Goal: Information Seeking & Learning: Find contact information

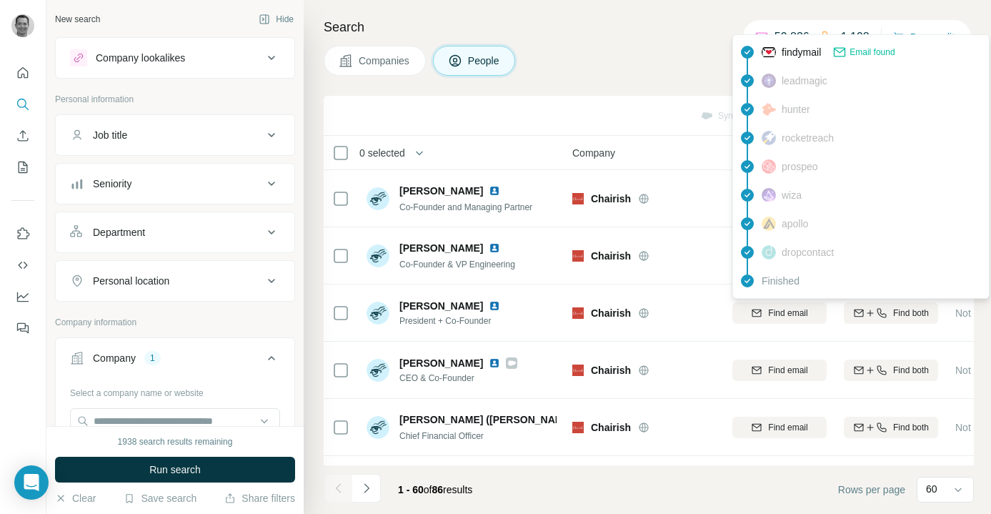
click at [627, 59] on div "Companies People" at bounding box center [649, 61] width 650 height 30
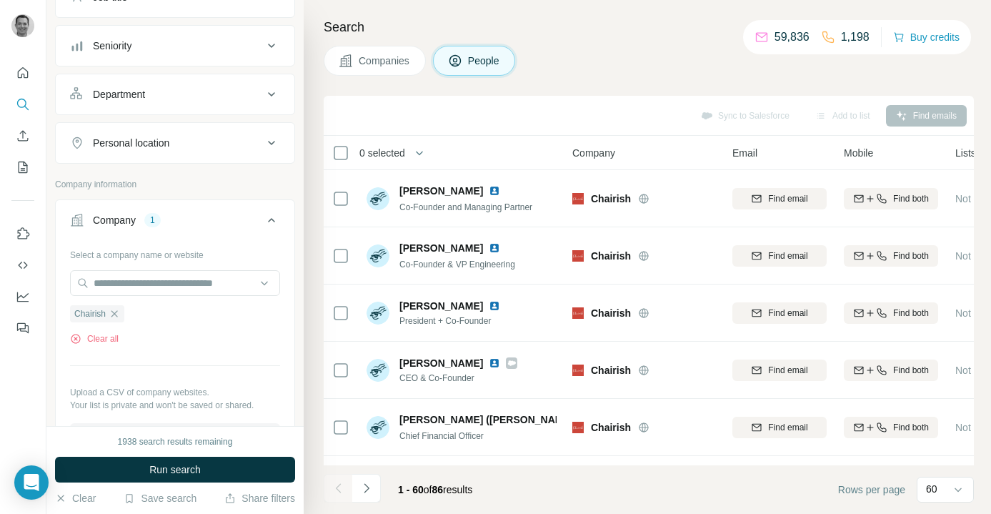
scroll to position [139, 0]
click at [118, 316] on icon "button" at bounding box center [114, 312] width 11 height 11
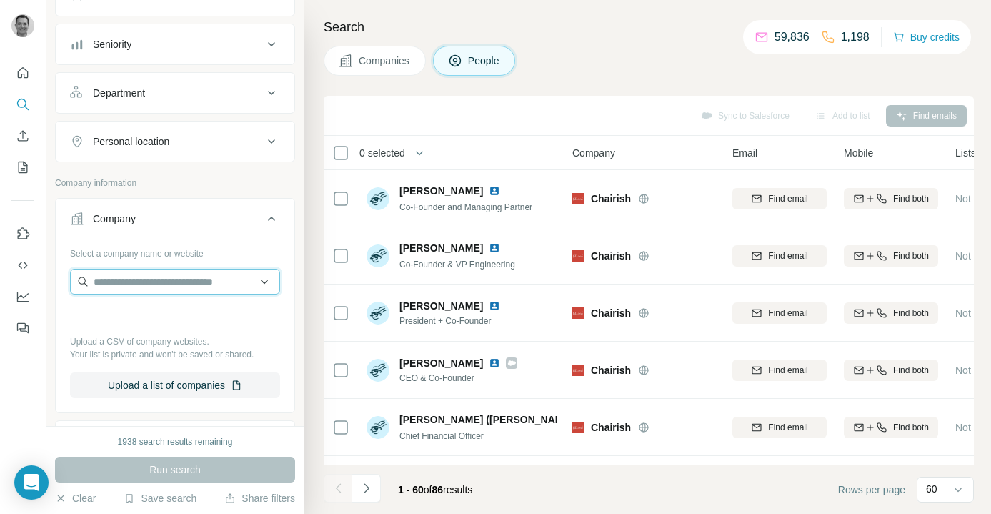
click at [127, 284] on input "text" at bounding box center [175, 282] width 210 height 26
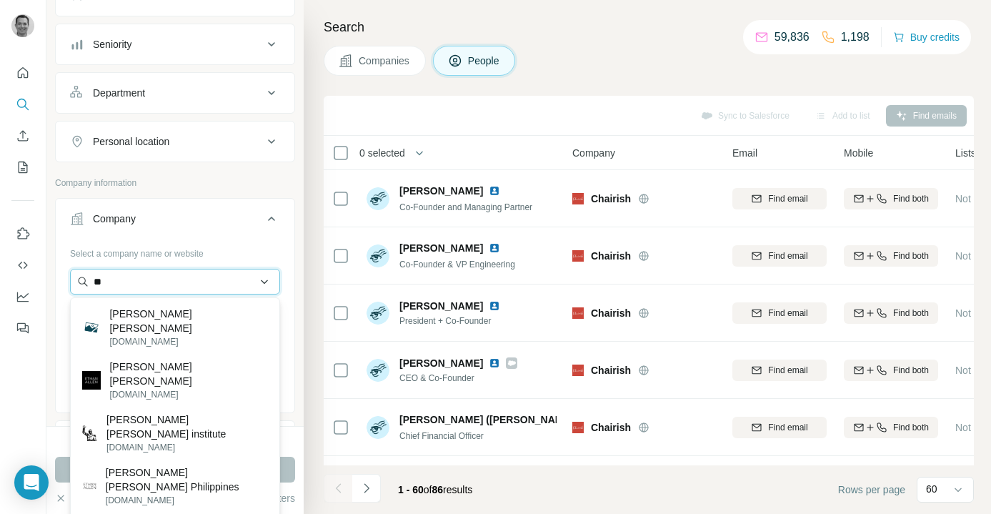
type input "*"
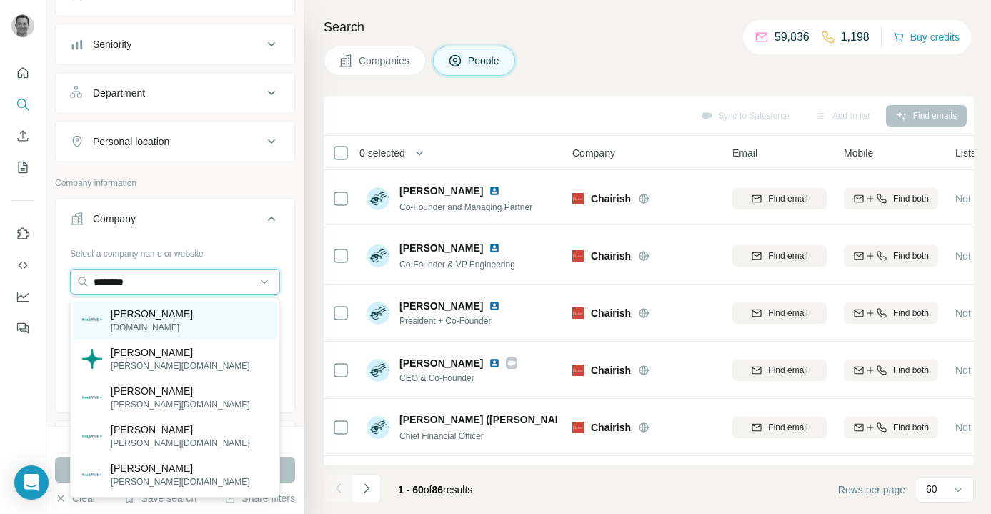
type input "********"
click at [132, 324] on p "[DOMAIN_NAME]" at bounding box center [152, 327] width 82 height 13
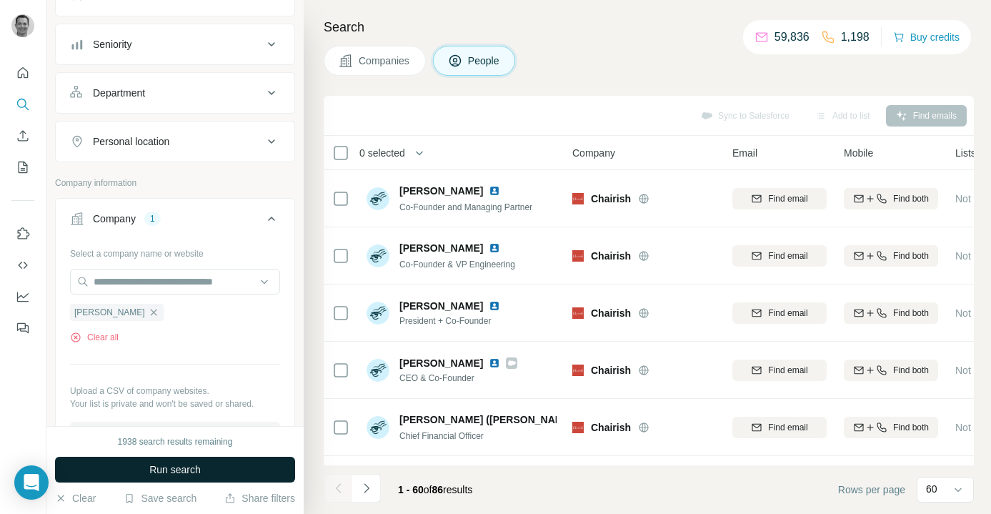
click at [161, 465] on span "Run search" at bounding box center [174, 469] width 51 height 14
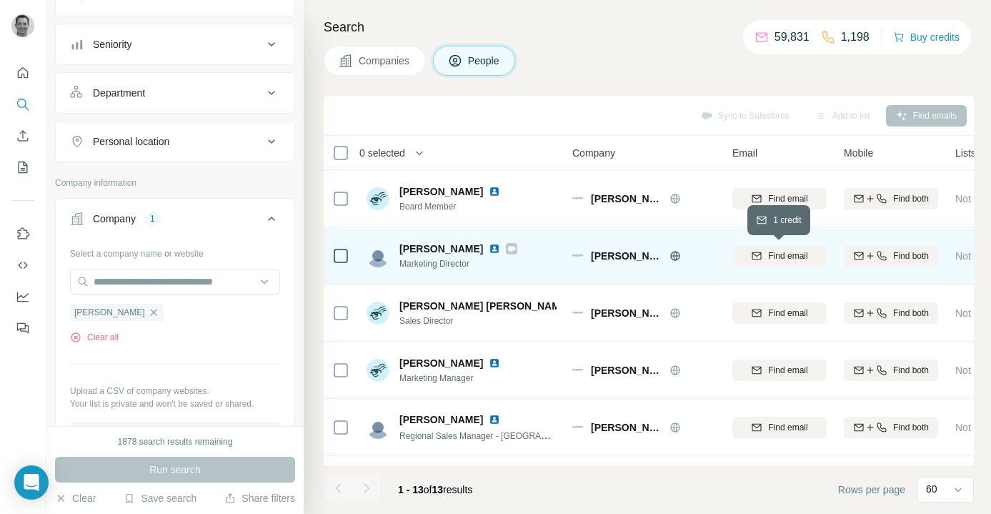
click at [793, 265] on button "Find email" at bounding box center [780, 255] width 94 height 21
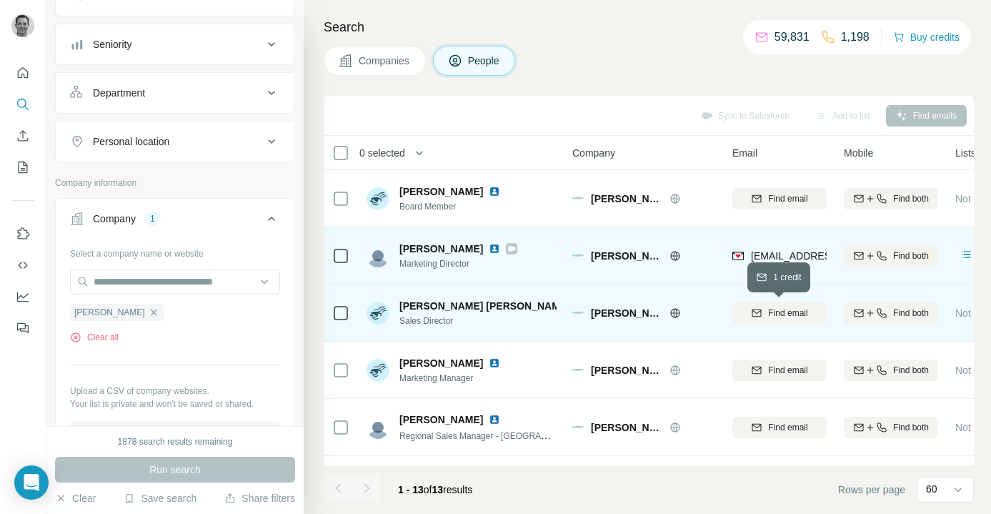
click at [786, 318] on span "Find email" at bounding box center [787, 313] width 39 height 13
click at [787, 256] on span "[EMAIL_ADDRESS][DOMAIN_NAME]" at bounding box center [835, 255] width 169 height 11
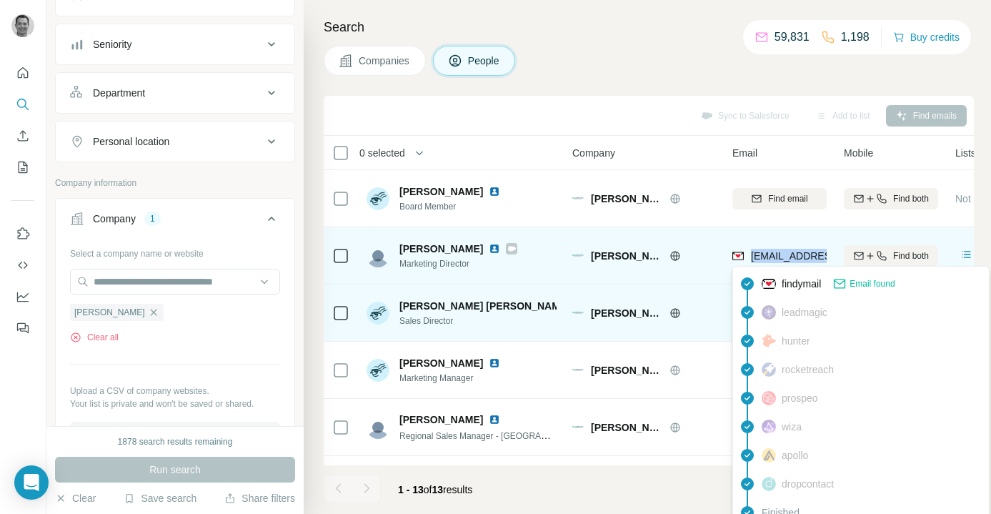
click at [787, 256] on span "[EMAIL_ADDRESS][DOMAIN_NAME]" at bounding box center [835, 255] width 169 height 11
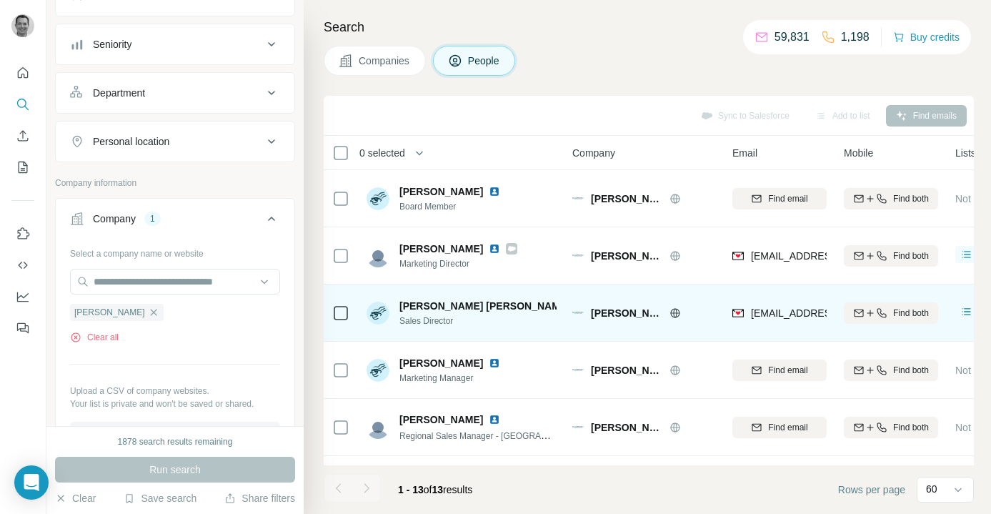
click at [652, 108] on div "Sync to Salesforce Add to list Find emails" at bounding box center [649, 115] width 636 height 25
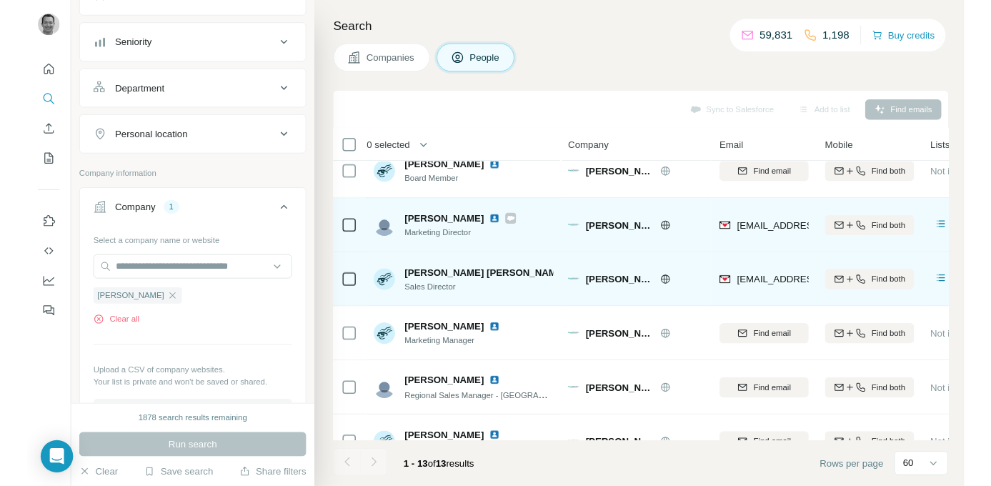
scroll to position [23, 0]
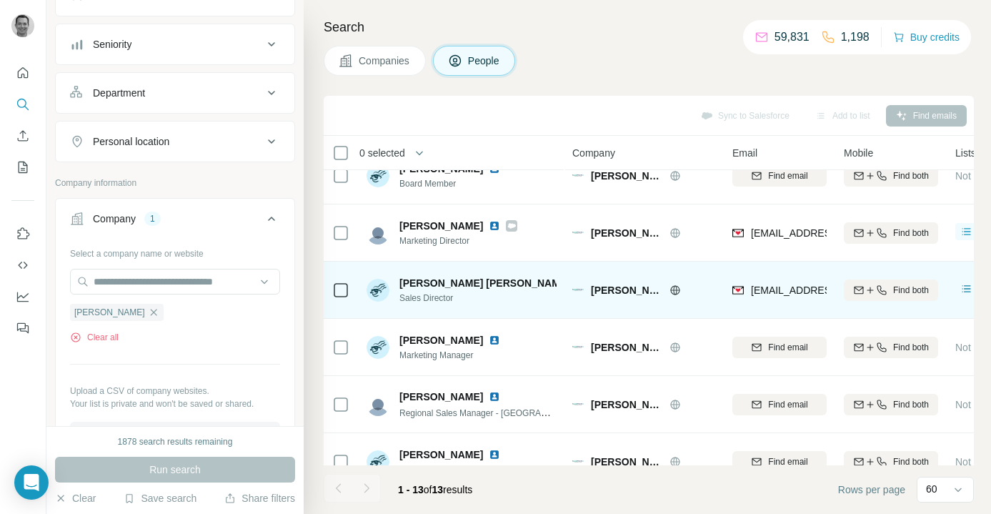
click at [805, 288] on span "[EMAIL_ADDRESS][DOMAIN_NAME]" at bounding box center [835, 289] width 169 height 11
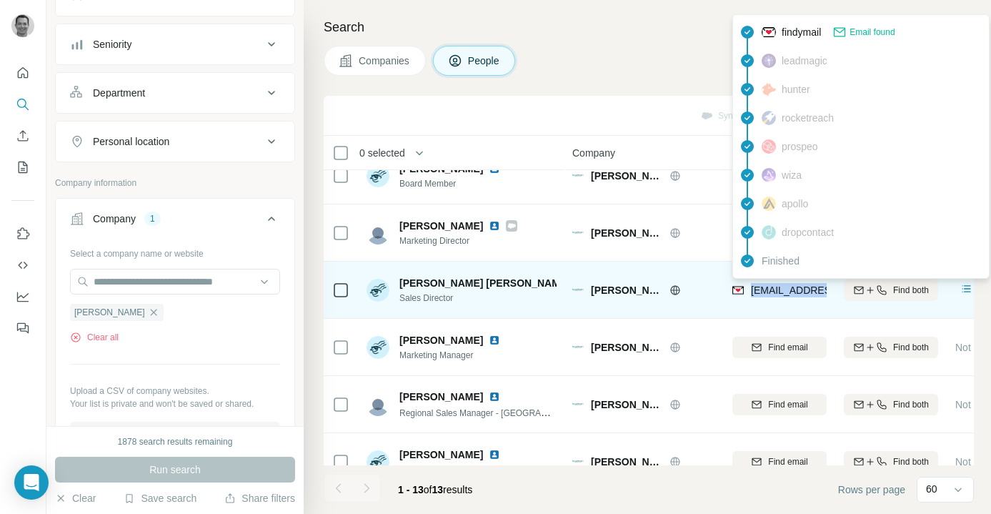
click at [805, 288] on span "[EMAIL_ADDRESS][DOMAIN_NAME]" at bounding box center [835, 289] width 169 height 11
copy tr "[EMAIL_ADDRESS][DOMAIN_NAME]"
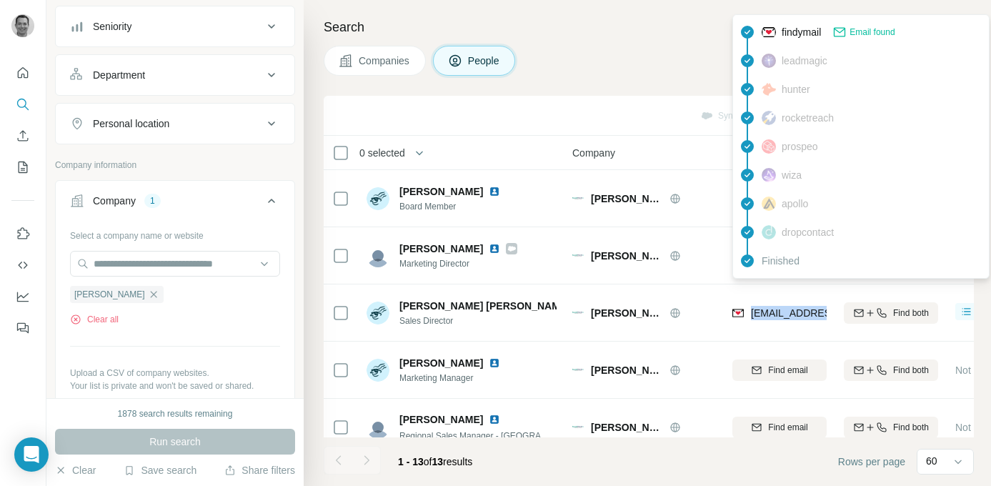
scroll to position [158, 0]
click at [104, 317] on button "Clear all" at bounding box center [94, 318] width 49 height 13
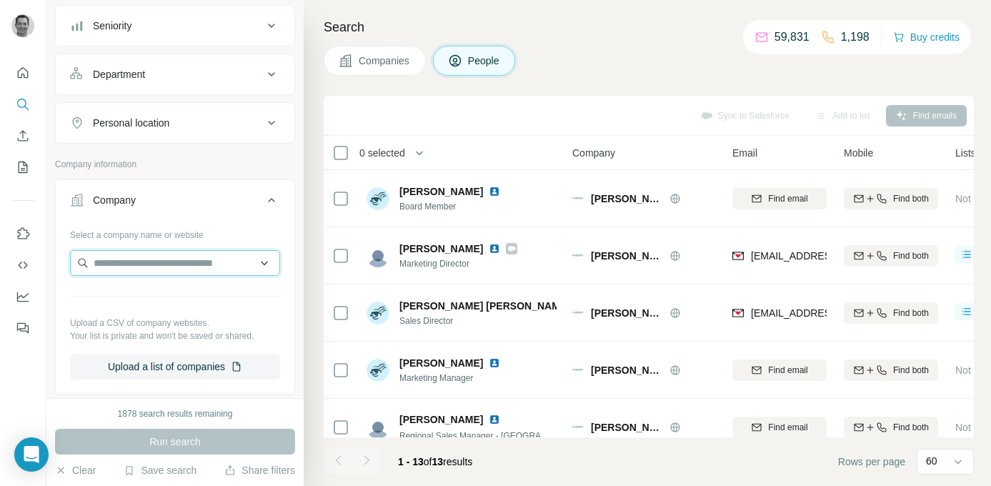
click at [126, 268] on input "text" at bounding box center [175, 263] width 210 height 26
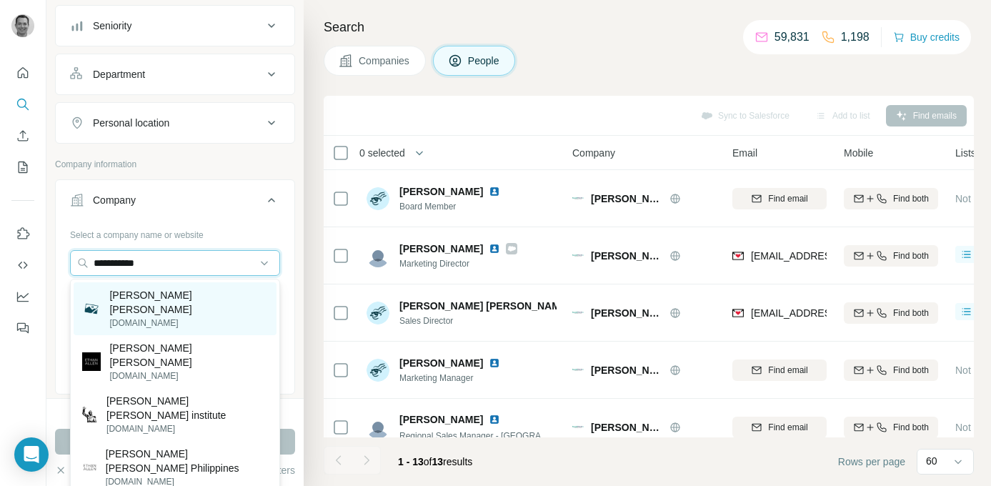
type input "**********"
click at [143, 317] on p "[DOMAIN_NAME]" at bounding box center [188, 323] width 159 height 13
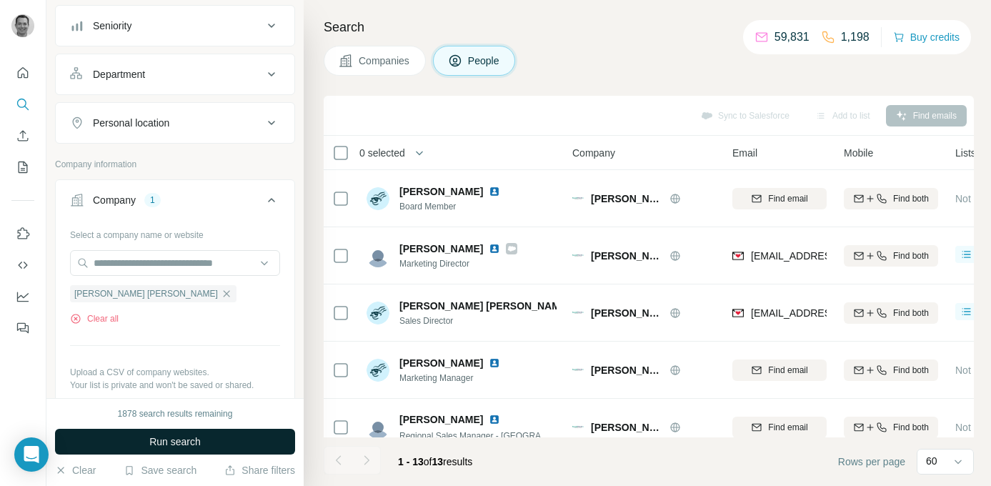
click at [167, 440] on span "Run search" at bounding box center [174, 442] width 51 height 14
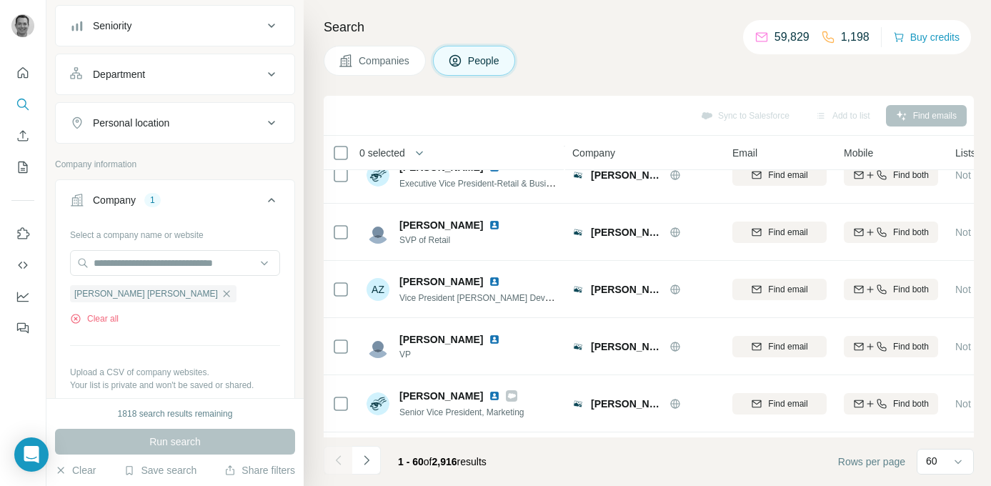
scroll to position [1113, 0]
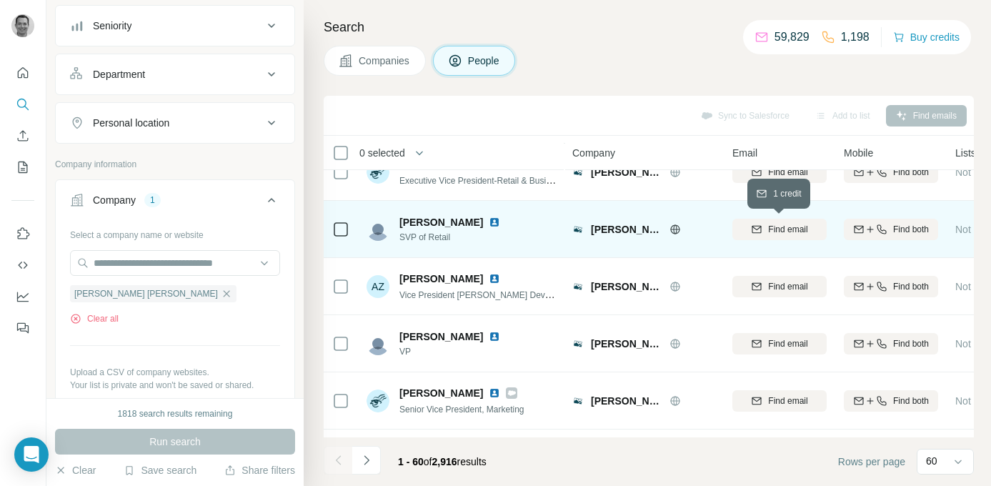
click at [765, 227] on div "Find email" at bounding box center [780, 229] width 94 height 13
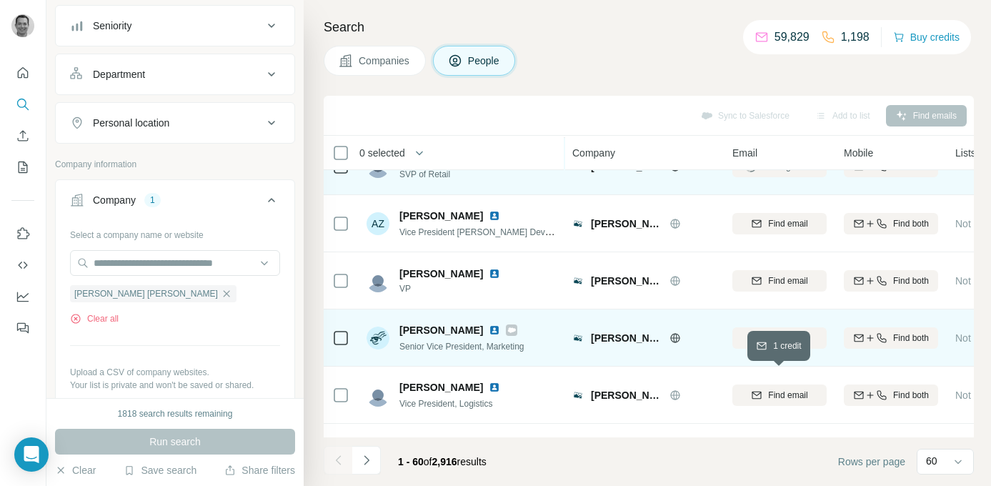
scroll to position [1177, 0]
click at [781, 340] on span "Find email" at bounding box center [787, 337] width 39 height 13
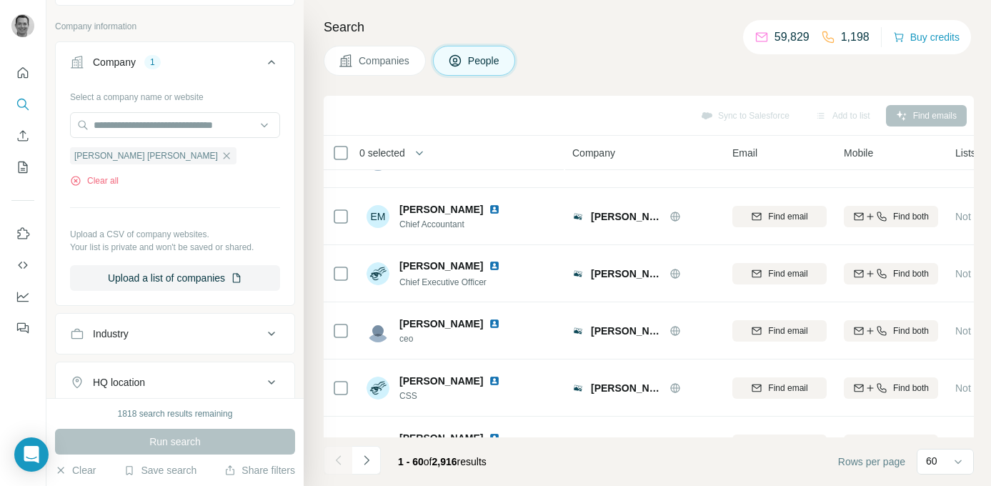
scroll to position [298, 0]
click at [101, 177] on button "Clear all" at bounding box center [94, 178] width 49 height 13
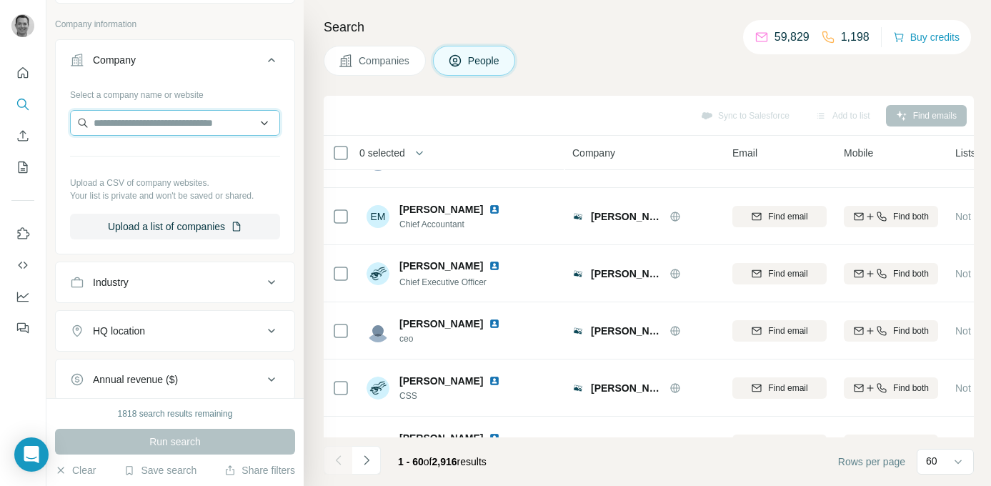
click at [121, 124] on input "text" at bounding box center [175, 123] width 210 height 26
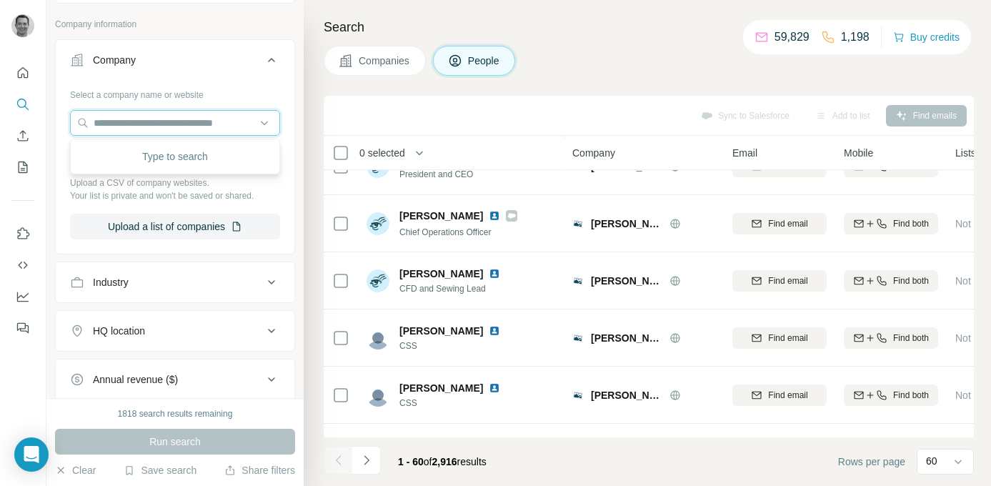
scroll to position [176, 0]
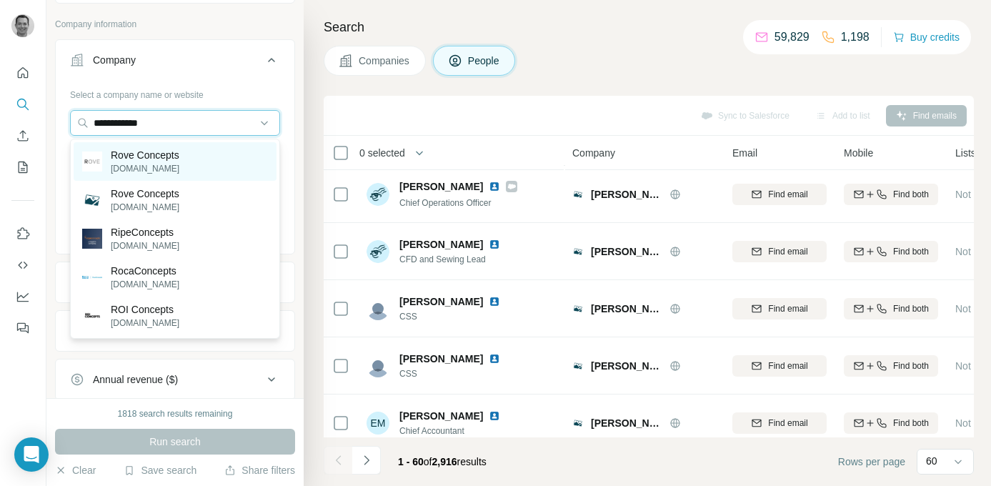
type input "**********"
click at [168, 167] on p "[DOMAIN_NAME]" at bounding box center [145, 168] width 69 height 13
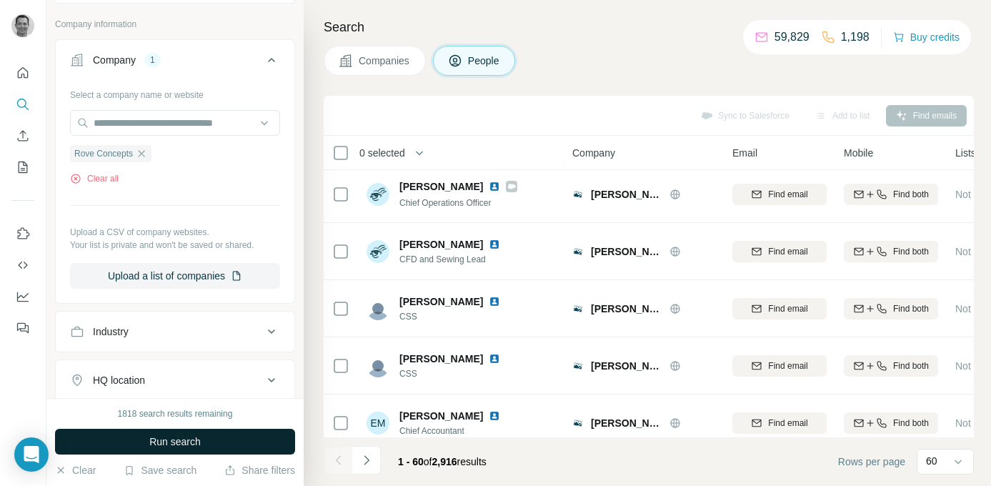
click at [185, 445] on span "Run search" at bounding box center [174, 442] width 51 height 14
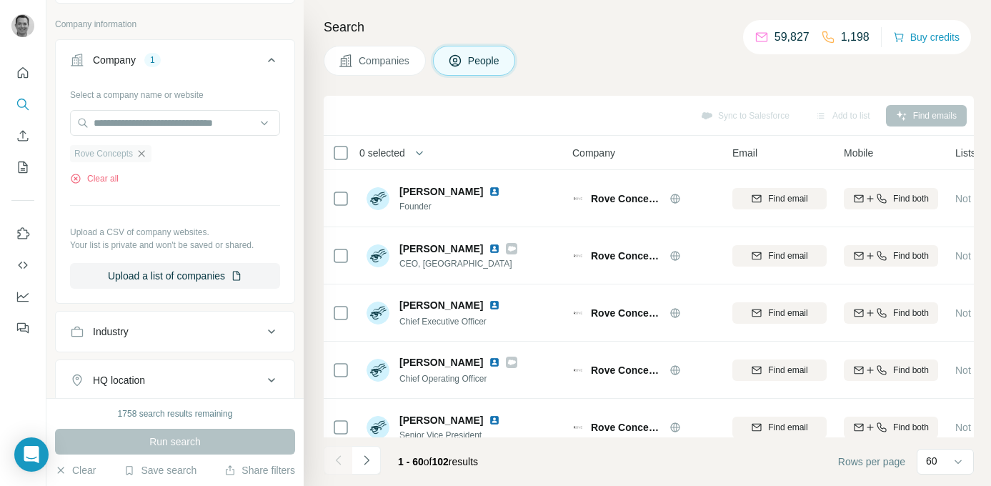
click at [147, 155] on icon "button" at bounding box center [141, 153] width 11 height 11
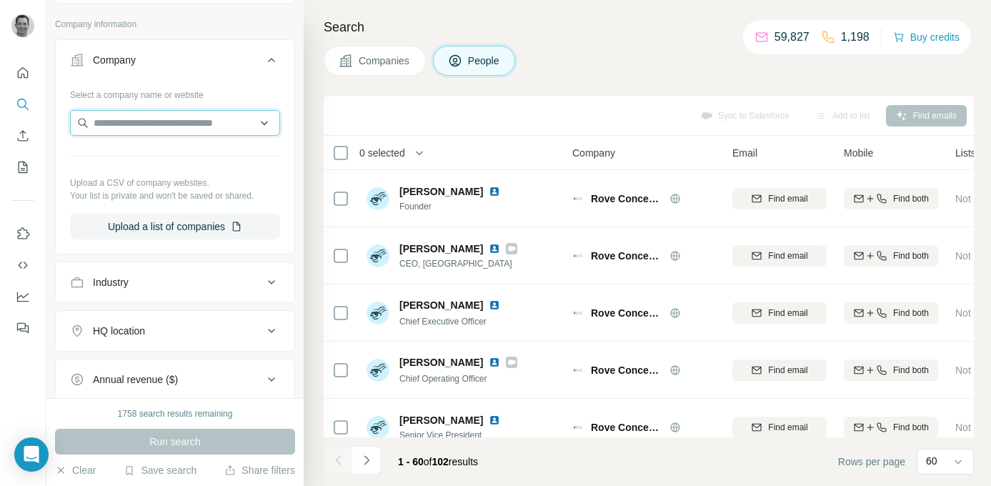
click at [185, 122] on input "text" at bounding box center [175, 123] width 210 height 26
paste input "**********"
type input "**********"
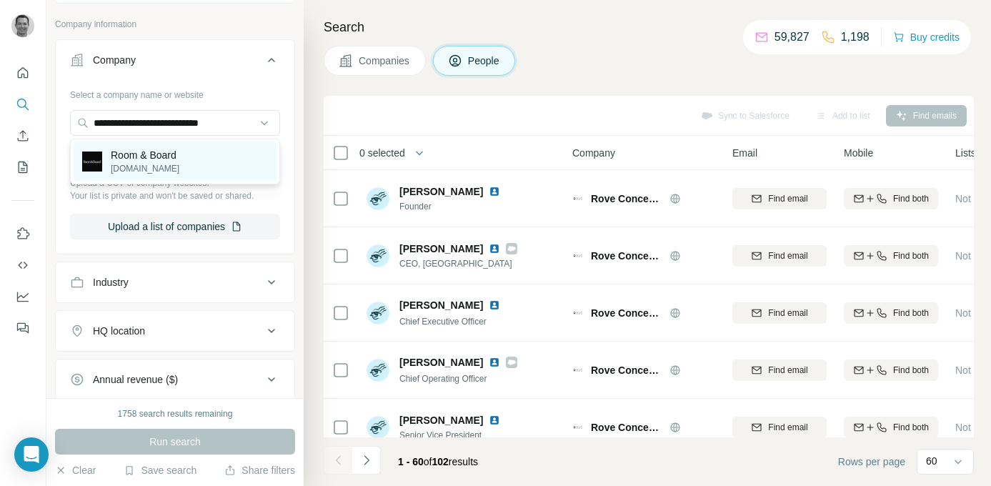
click at [164, 159] on p "Room & Board" at bounding box center [145, 155] width 69 height 14
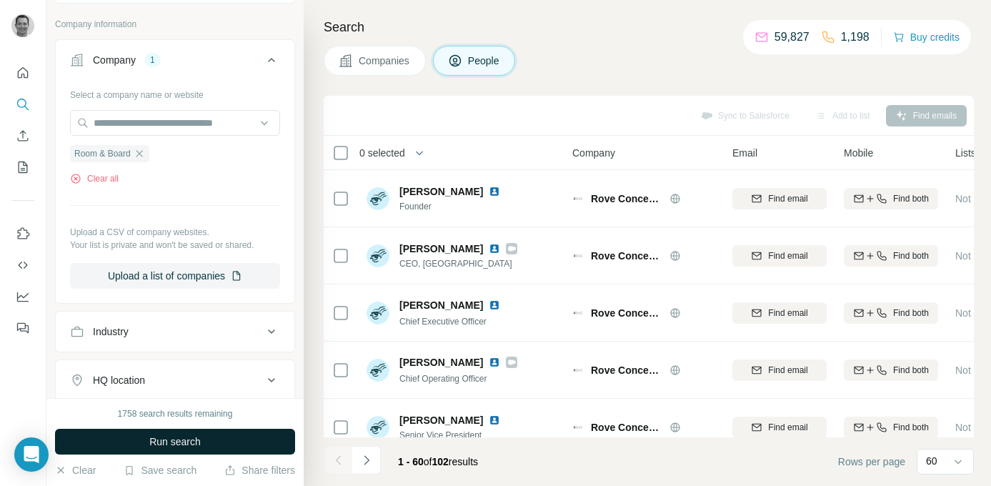
click at [147, 445] on button "Run search" at bounding box center [175, 442] width 240 height 26
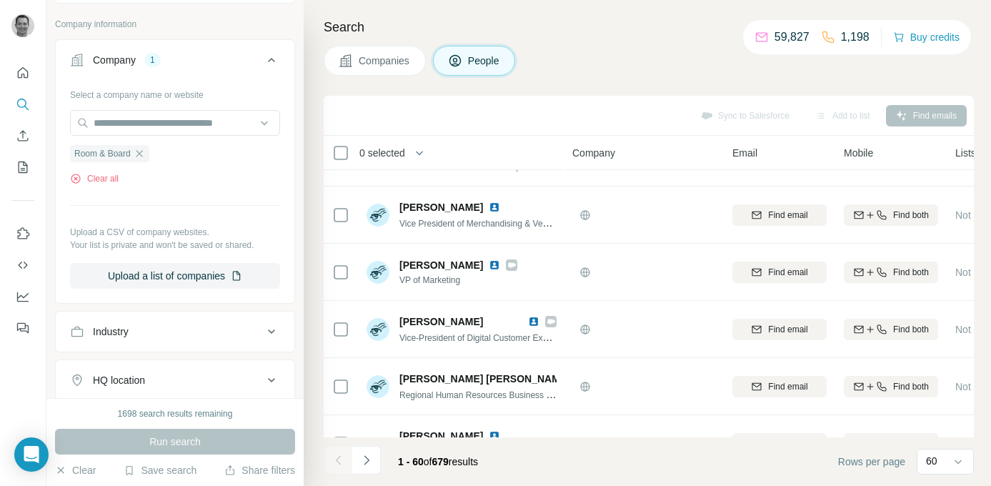
scroll to position [448, 0]
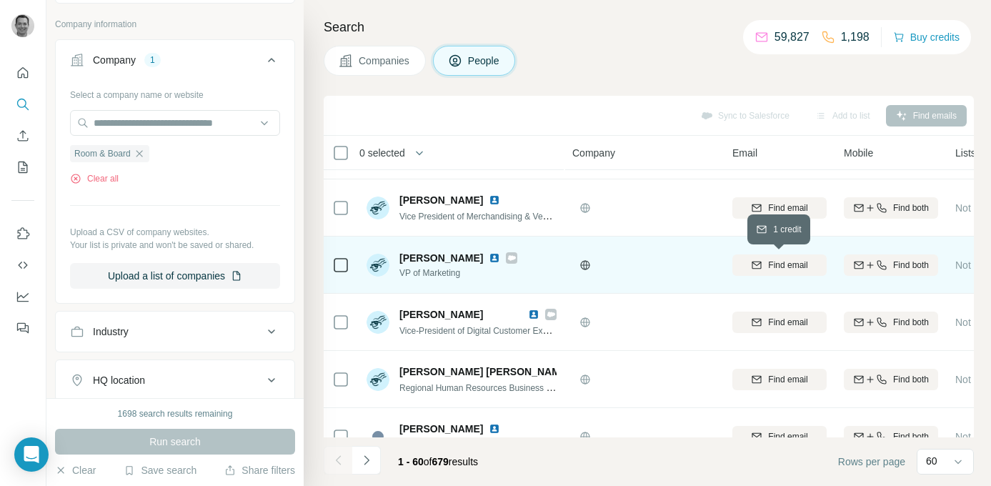
click at [773, 270] on span "Find email" at bounding box center [787, 265] width 39 height 13
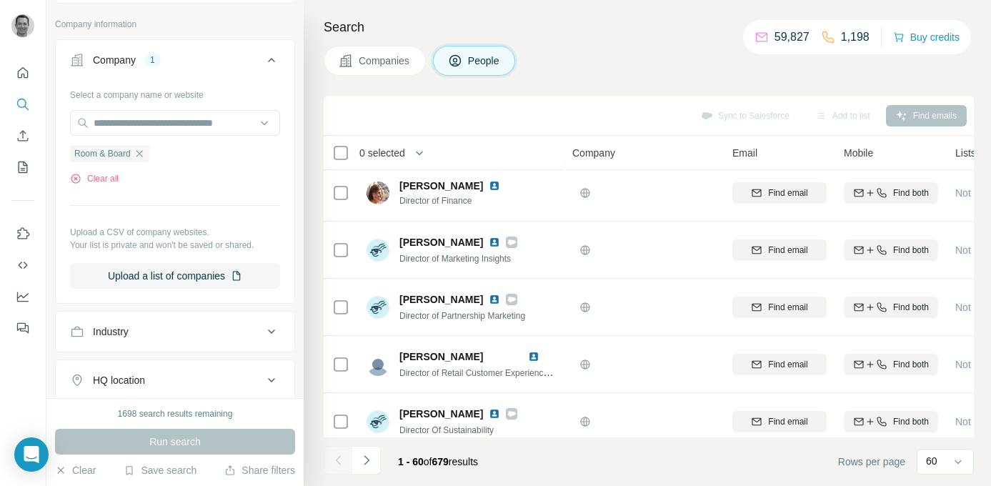
scroll to position [808, 0]
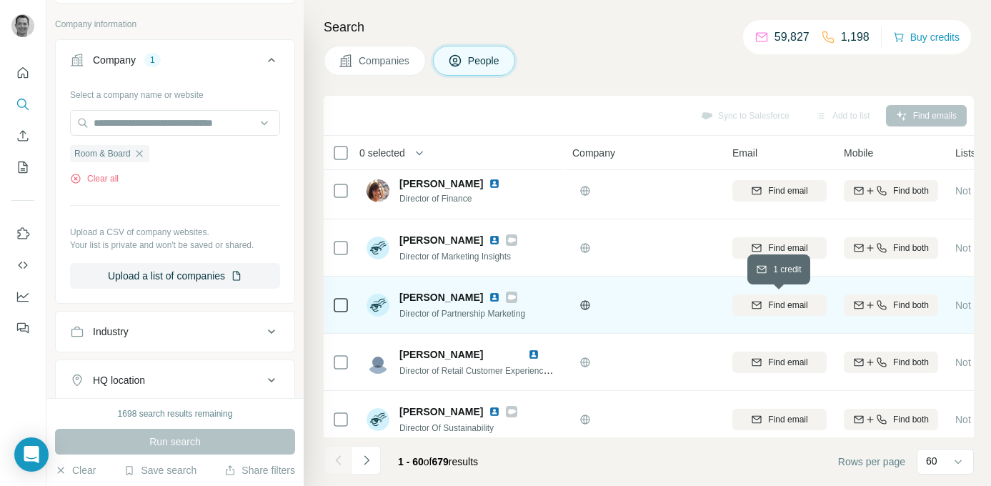
click at [778, 304] on span "Find email" at bounding box center [787, 305] width 39 height 13
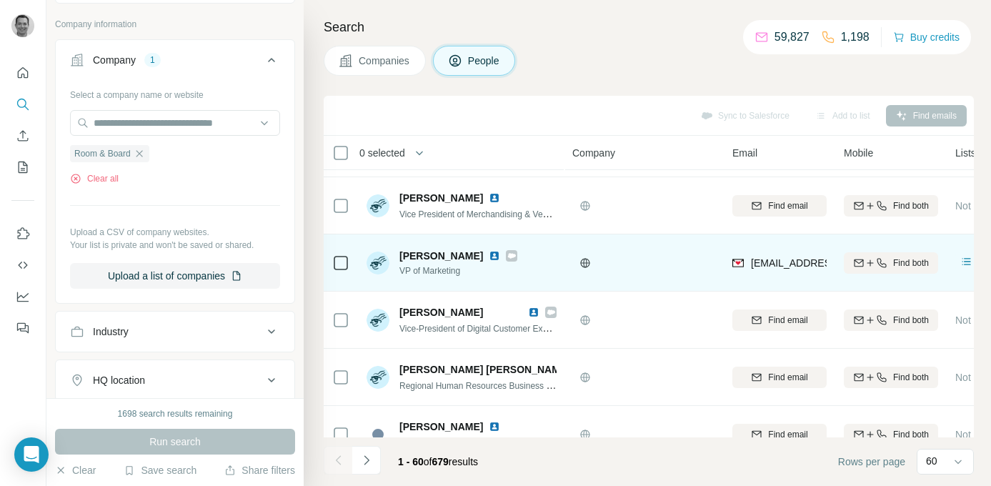
scroll to position [473, 0]
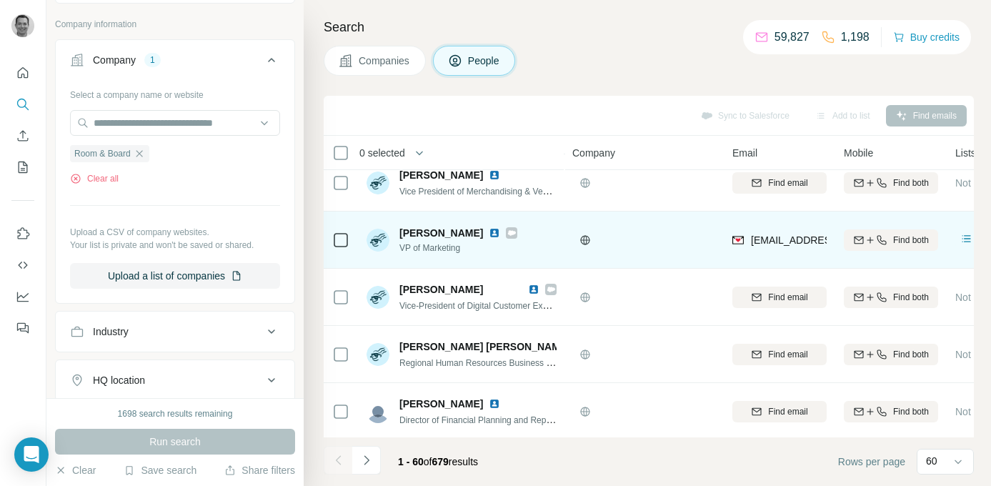
click at [790, 239] on span "[EMAIL_ADDRESS][DOMAIN_NAME]" at bounding box center [835, 239] width 169 height 11
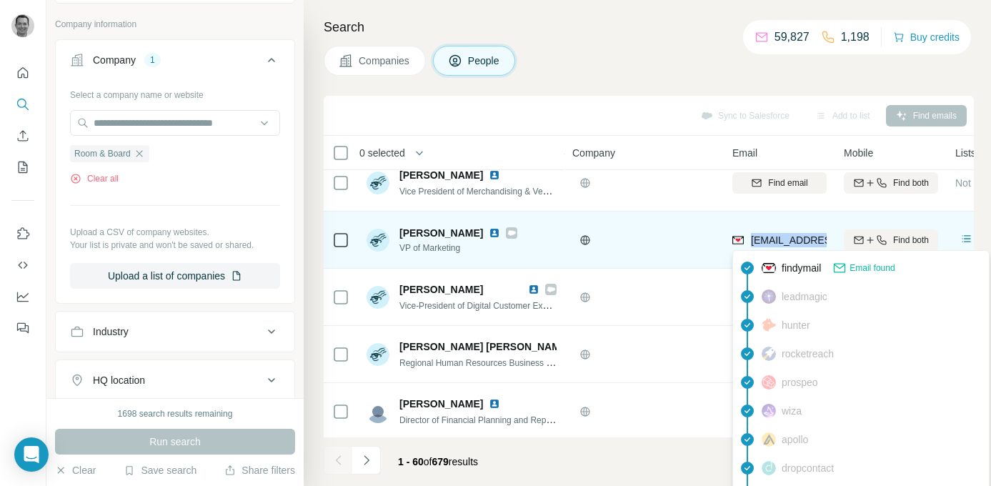
click at [790, 239] on span "[EMAIL_ADDRESS][DOMAIN_NAME]" at bounding box center [835, 239] width 169 height 11
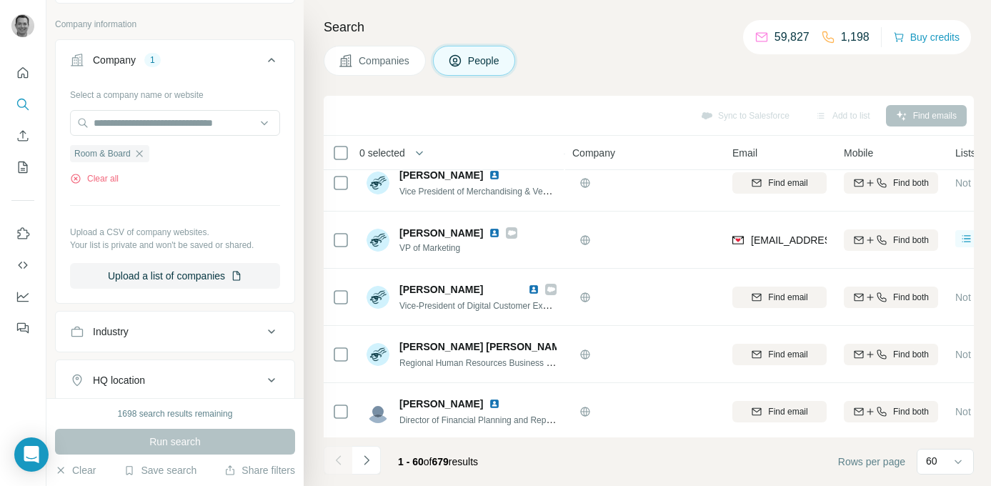
click at [612, 59] on div "Companies People" at bounding box center [649, 61] width 650 height 30
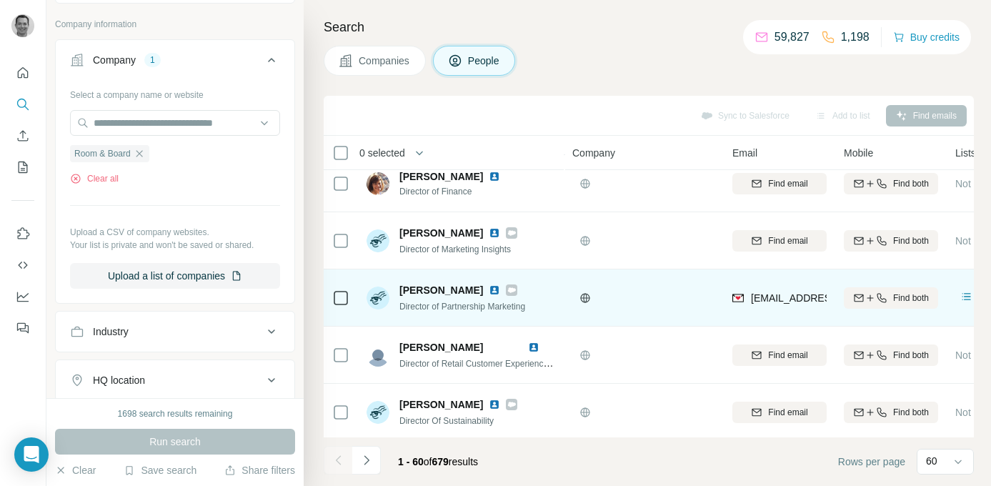
scroll to position [821, 0]
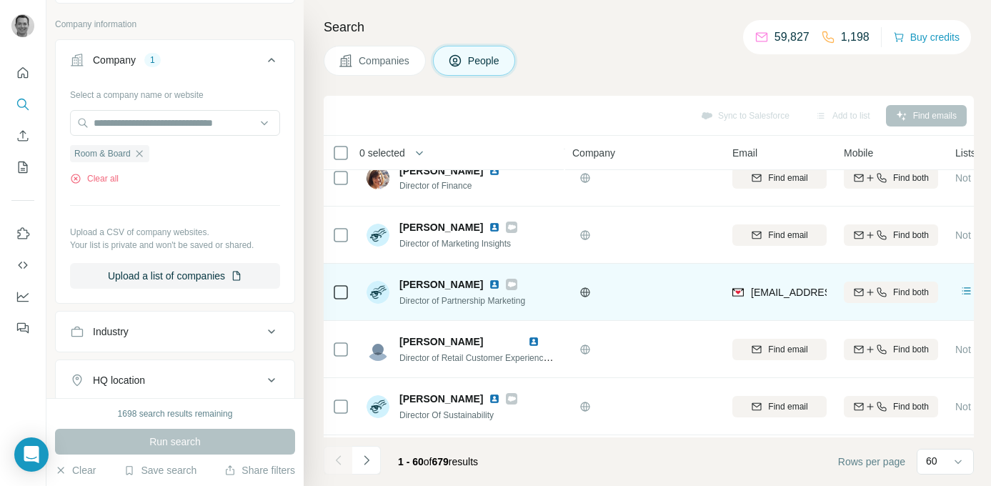
click at [800, 294] on span "[EMAIL_ADDRESS][DOMAIN_NAME]" at bounding box center [835, 292] width 169 height 11
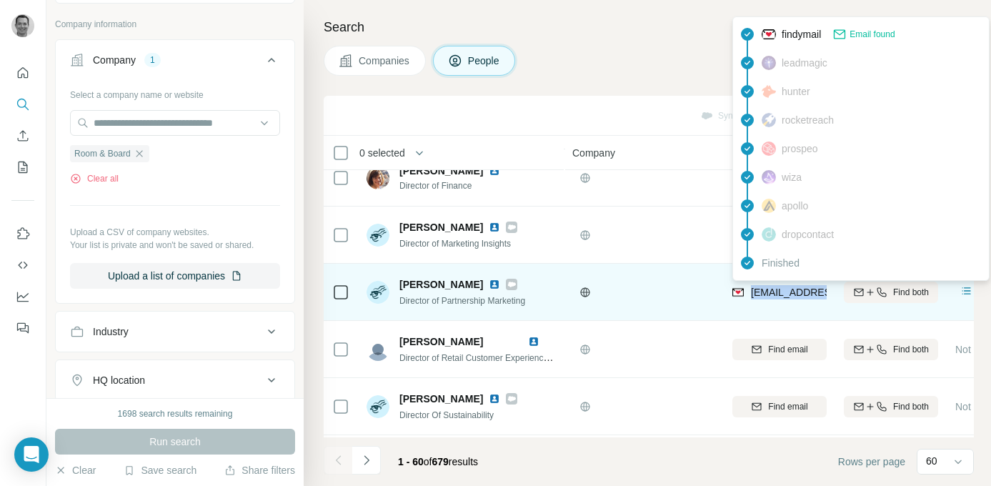
click at [800, 294] on span "[EMAIL_ADDRESS][DOMAIN_NAME]" at bounding box center [835, 292] width 169 height 11
copy tr "[EMAIL_ADDRESS][DOMAIN_NAME]"
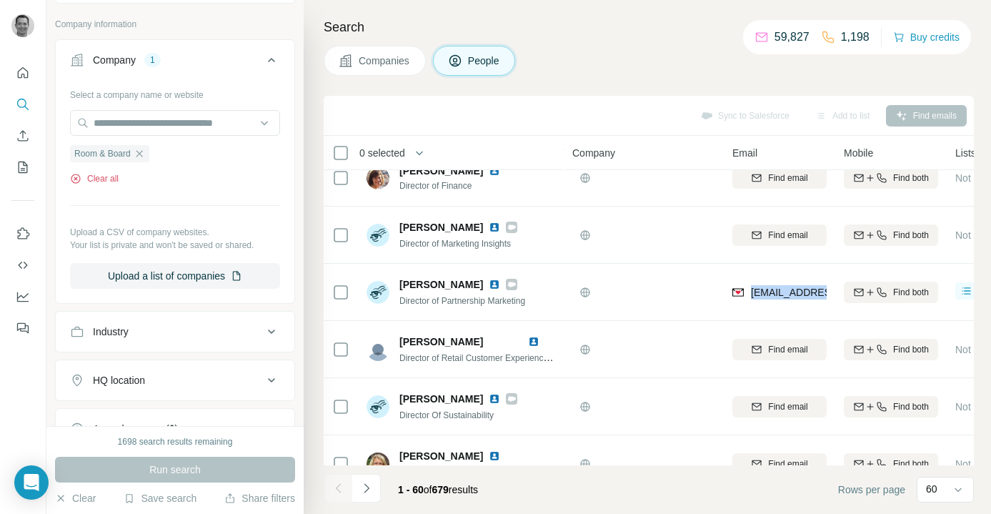
click at [116, 177] on button "Clear all" at bounding box center [94, 178] width 49 height 13
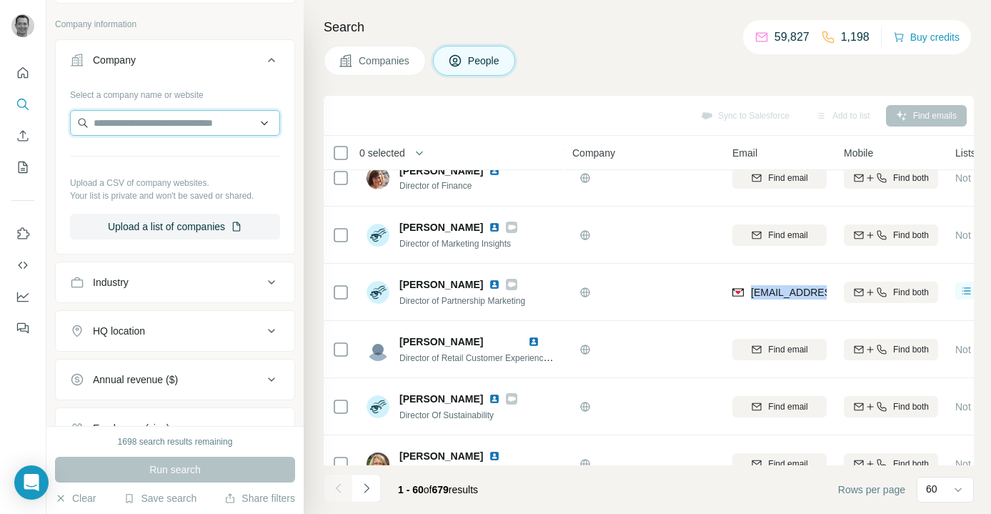
click at [132, 127] on input "text" at bounding box center [175, 123] width 210 height 26
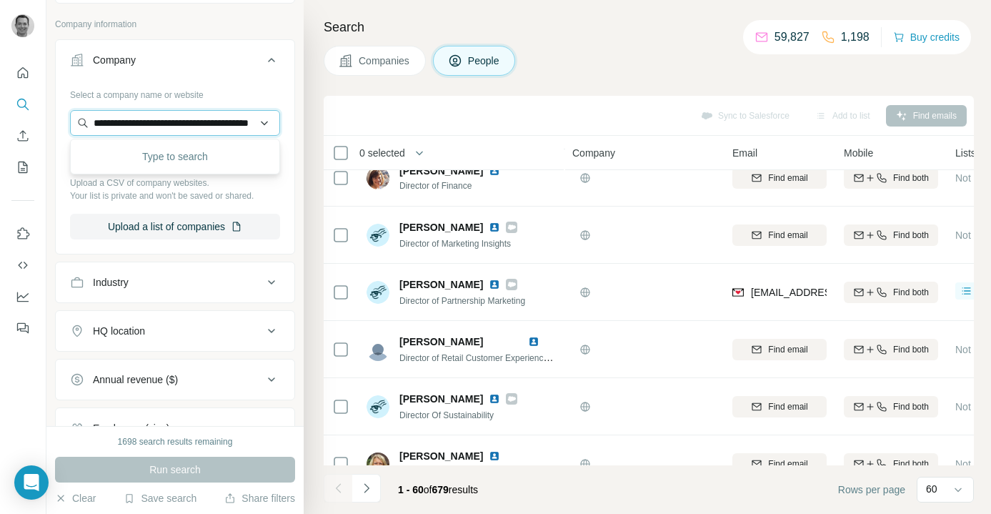
scroll to position [0, 44]
click at [181, 127] on input "**********" at bounding box center [175, 123] width 210 height 26
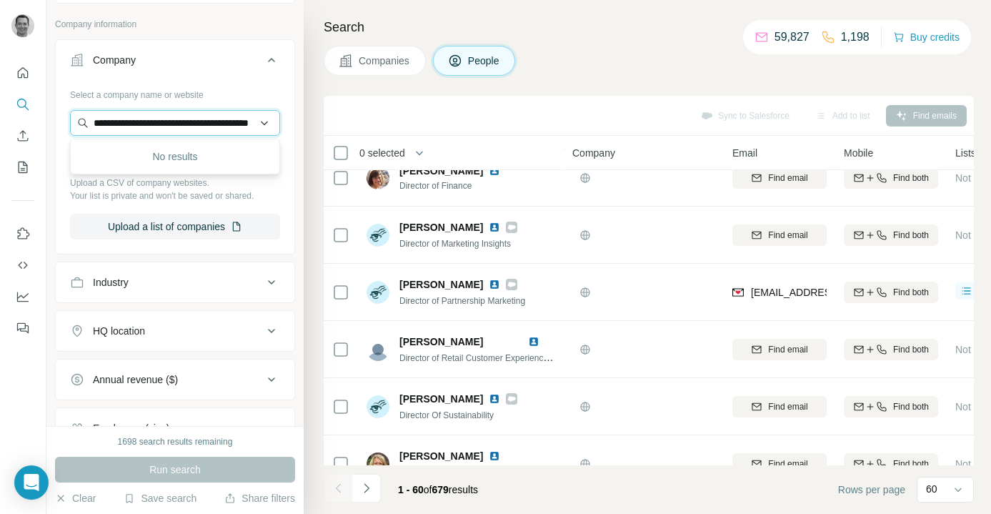
paste input "text"
type input "**********"
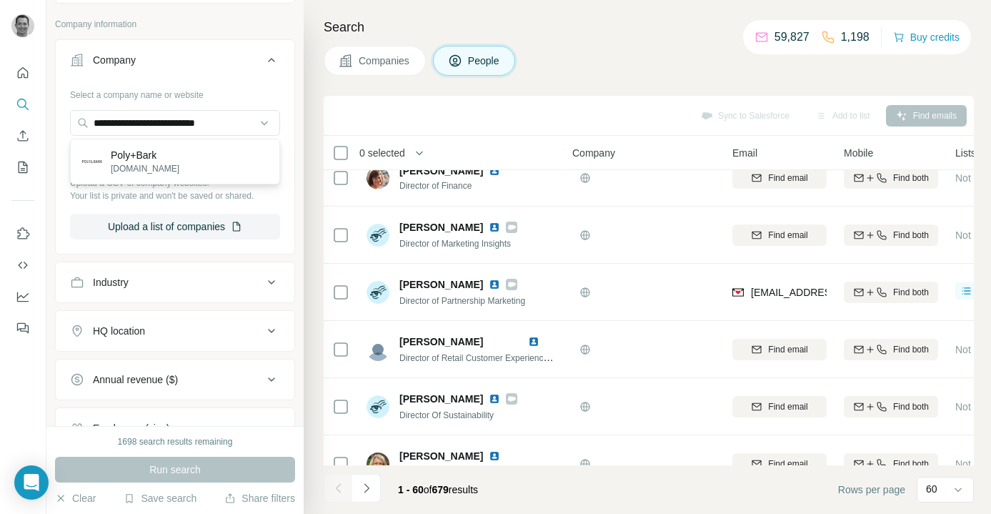
click at [182, 167] on div "Poly+Bark [DOMAIN_NAME]" at bounding box center [175, 161] width 203 height 39
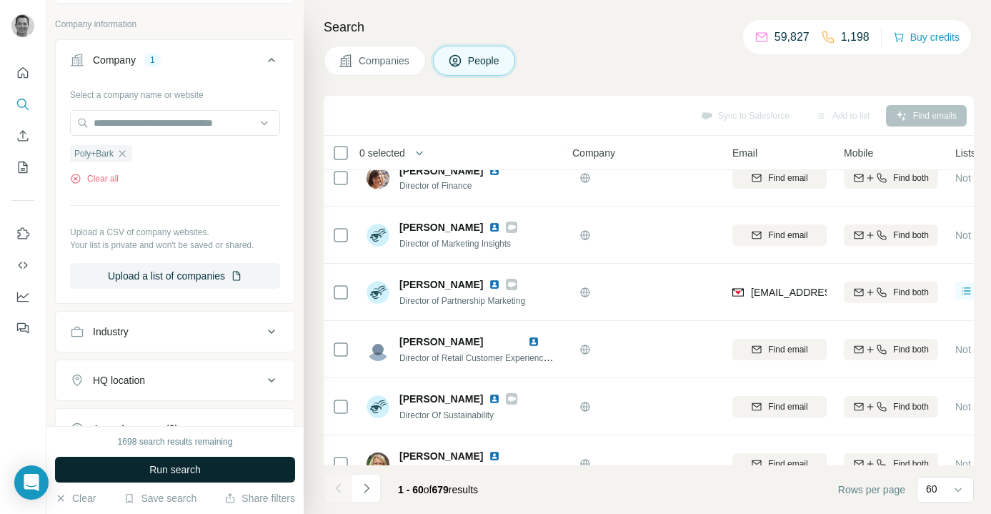
click at [182, 474] on span "Run search" at bounding box center [174, 469] width 51 height 14
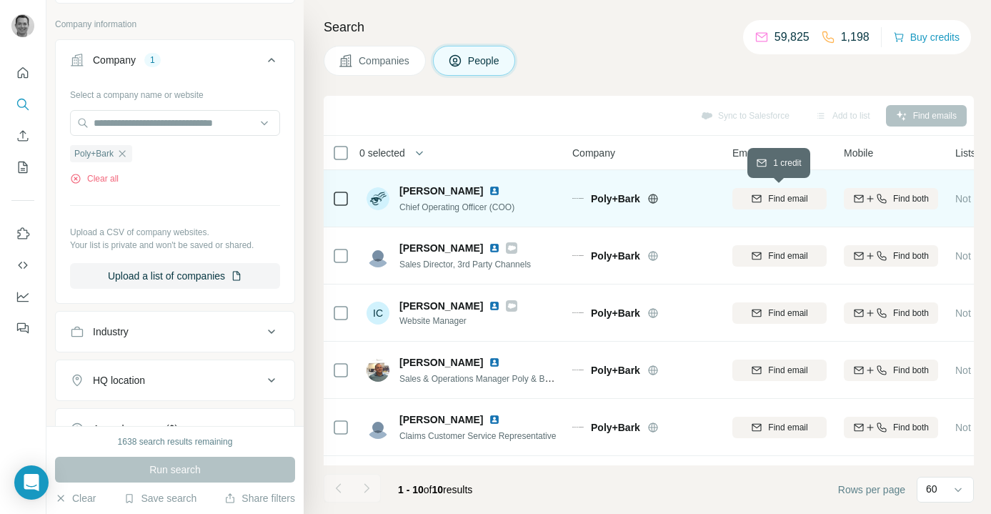
click at [786, 206] on button "Find email" at bounding box center [780, 198] width 94 height 21
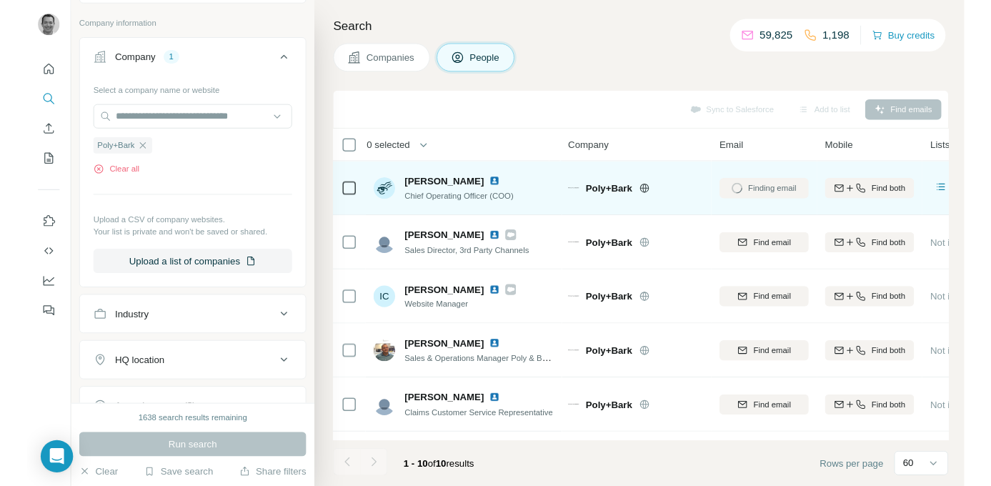
scroll to position [298, 0]
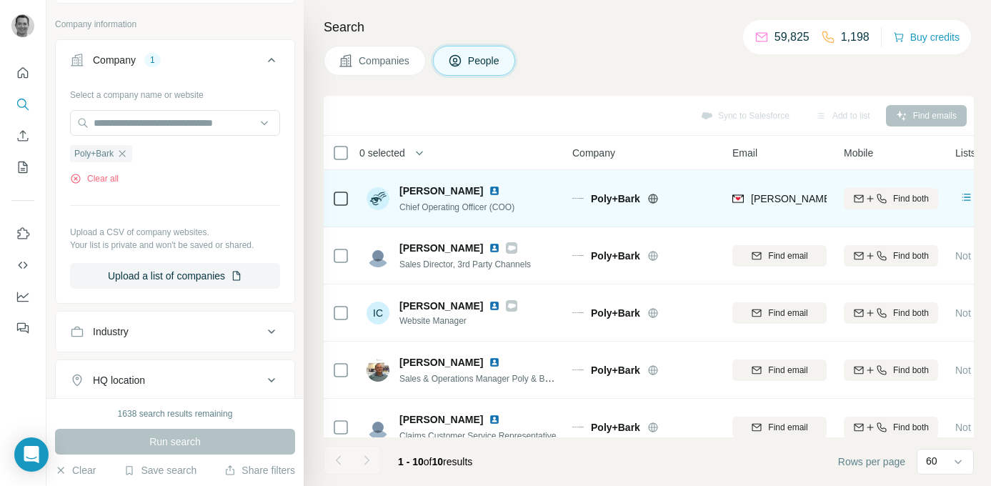
click at [793, 195] on span "[PERSON_NAME][EMAIL_ADDRESS][DOMAIN_NAME]" at bounding box center [877, 198] width 252 height 11
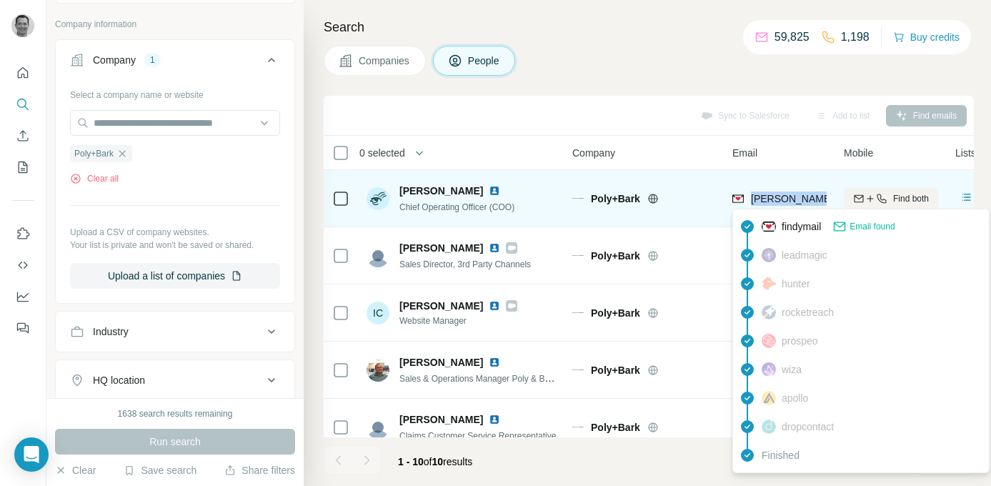
click at [793, 195] on span "[PERSON_NAME][EMAIL_ADDRESS][DOMAIN_NAME]" at bounding box center [877, 198] width 252 height 11
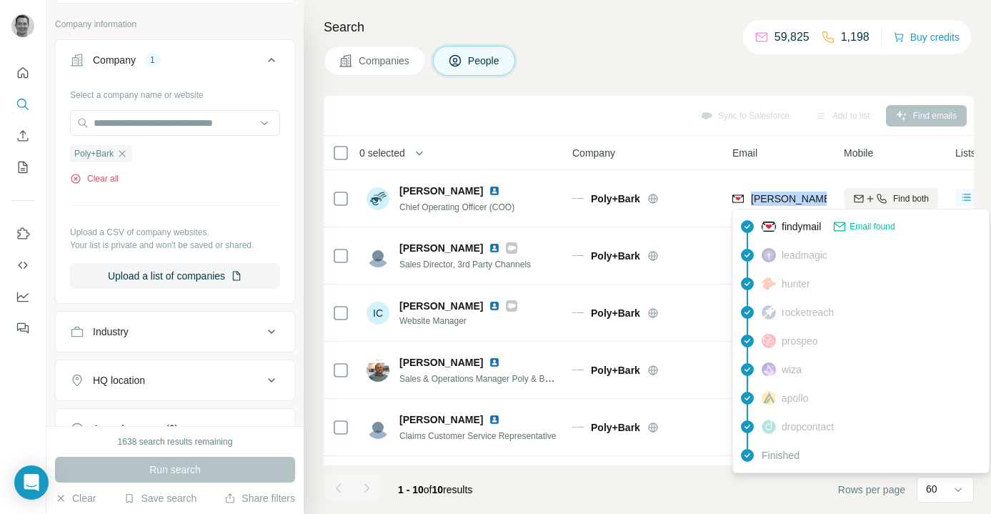
click at [110, 179] on button "Clear all" at bounding box center [94, 178] width 49 height 13
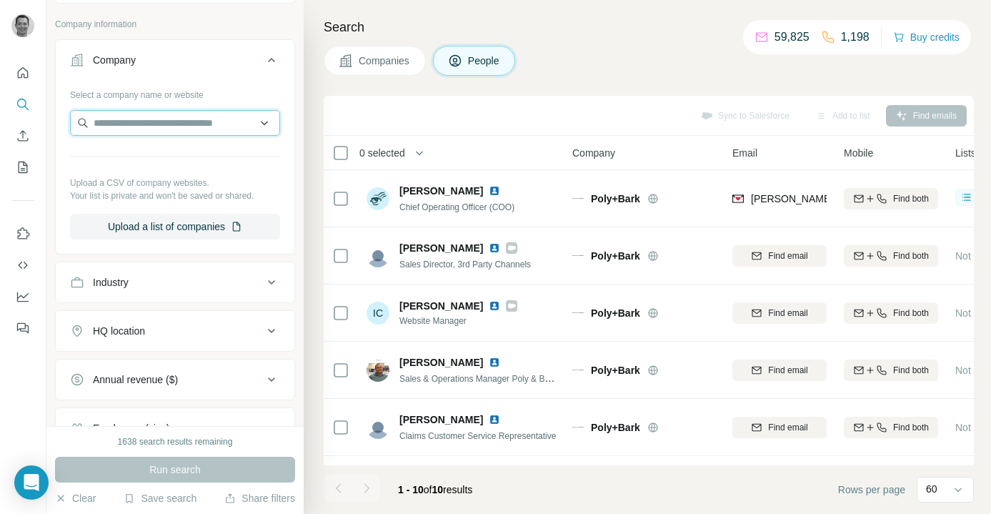
click at [128, 126] on input "text" at bounding box center [175, 123] width 210 height 26
type input "**********"
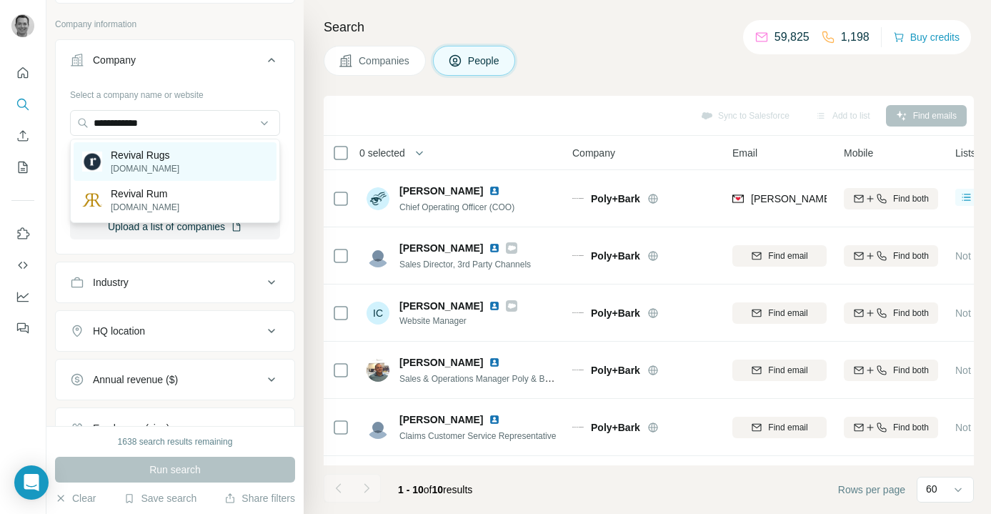
click at [96, 172] on div at bounding box center [92, 161] width 20 height 27
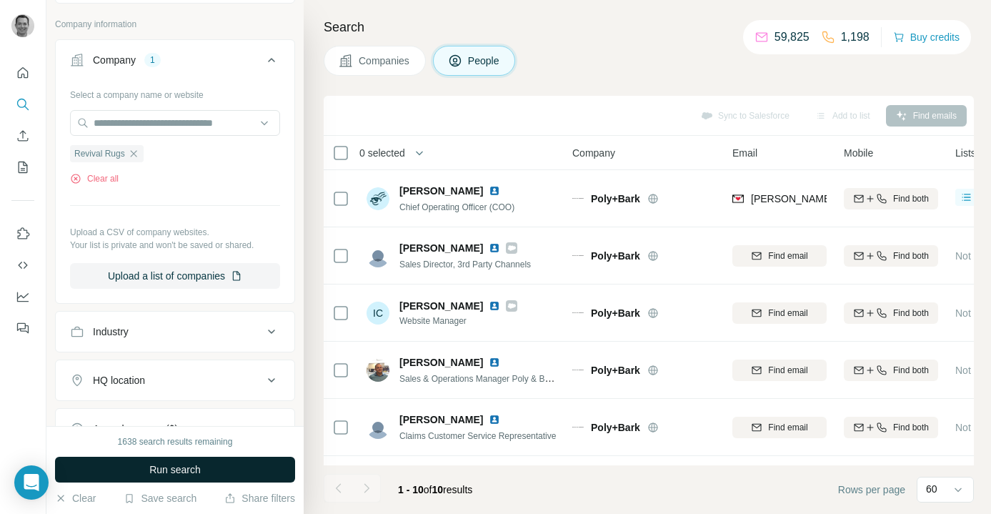
click at [177, 475] on span "Run search" at bounding box center [174, 469] width 51 height 14
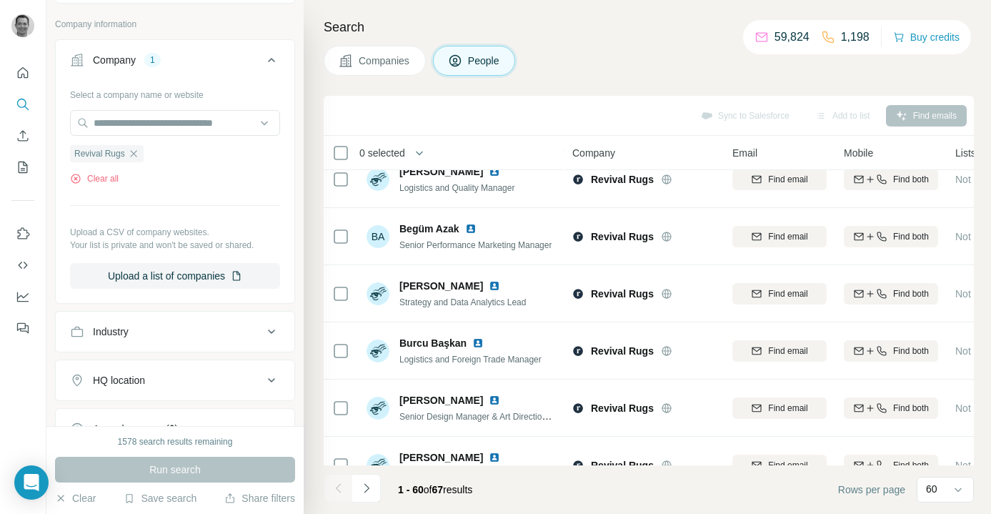
scroll to position [767, 0]
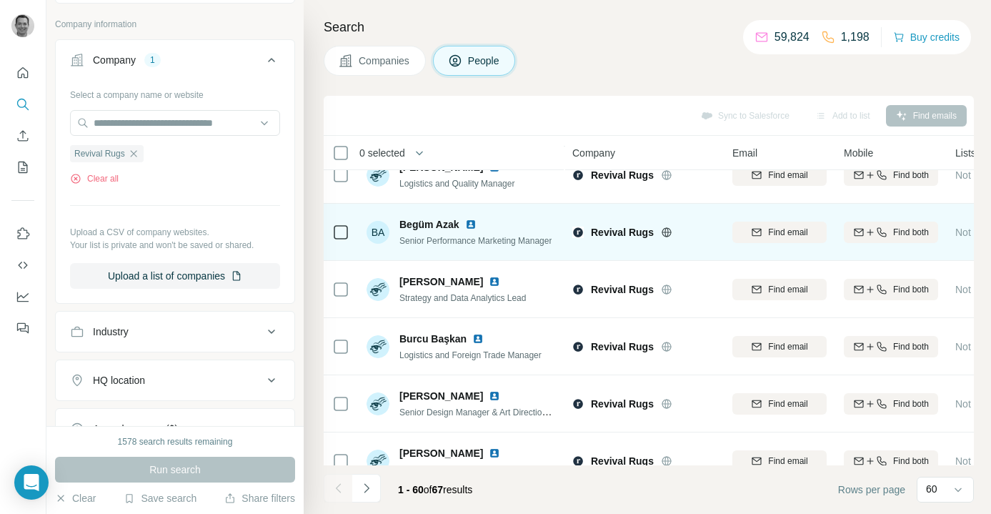
click at [472, 226] on img at bounding box center [470, 224] width 11 height 11
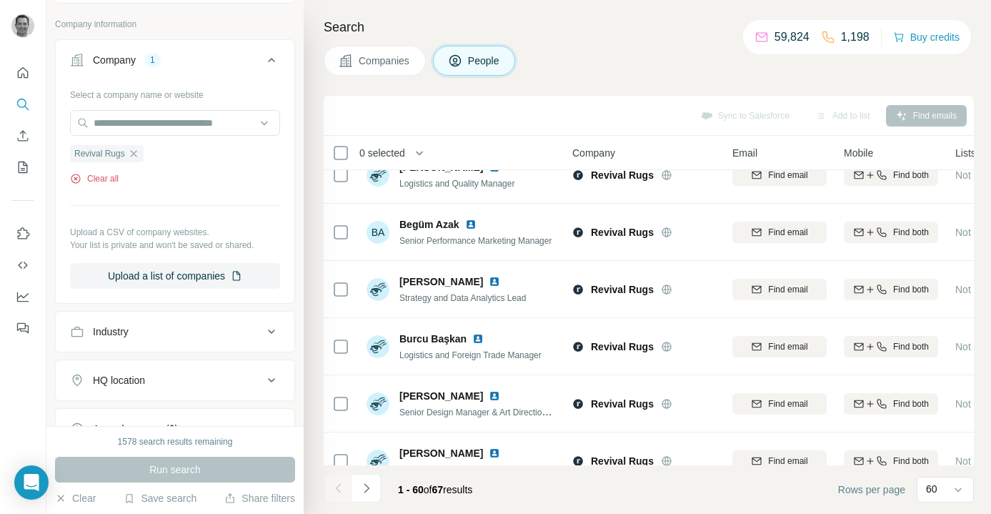
click at [109, 179] on button "Clear all" at bounding box center [94, 178] width 49 height 13
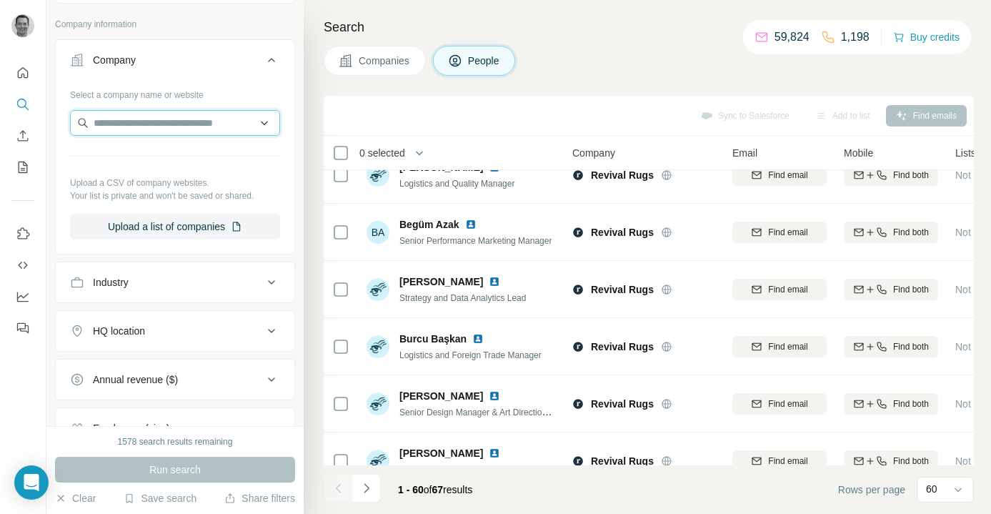
click at [122, 123] on input "text" at bounding box center [175, 123] width 210 height 26
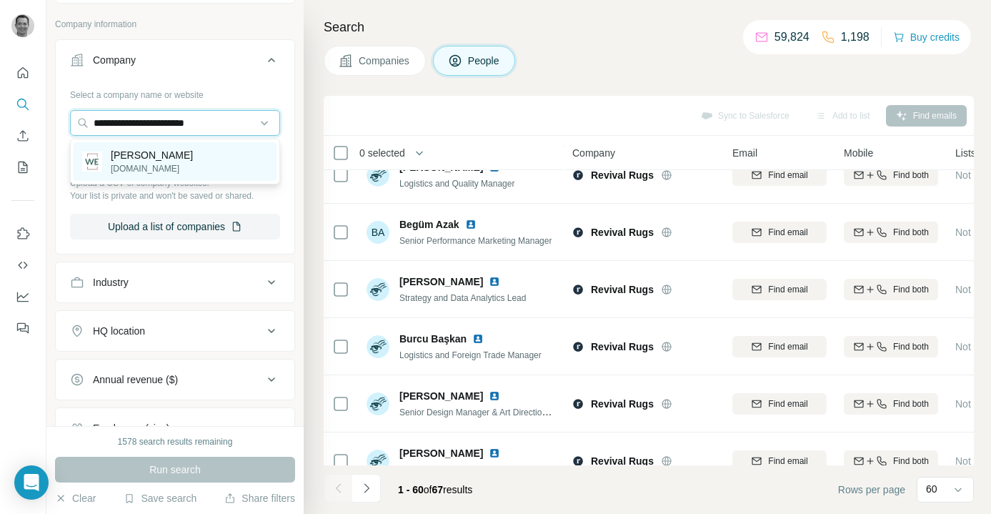
type input "**********"
click at [142, 162] on p "[DOMAIN_NAME]" at bounding box center [152, 168] width 82 height 13
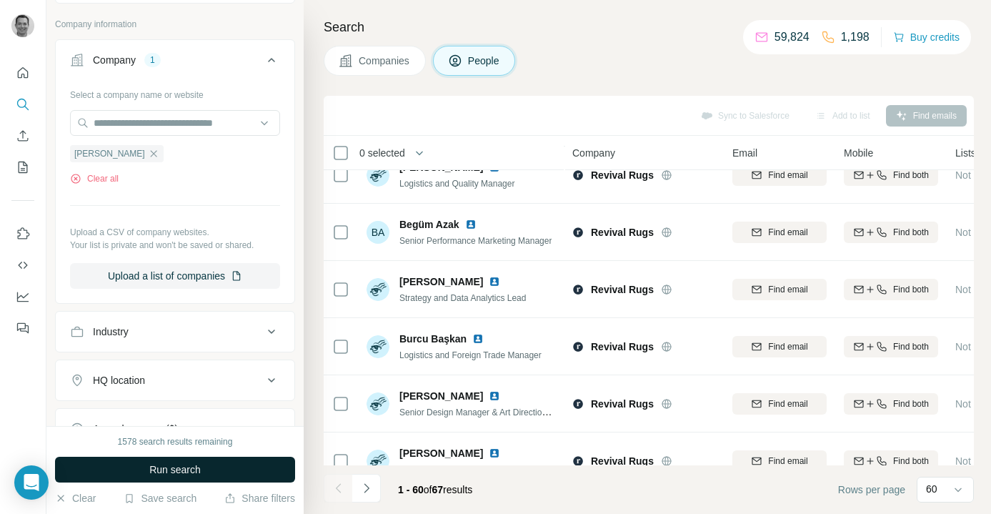
click at [205, 473] on button "Run search" at bounding box center [175, 470] width 240 height 26
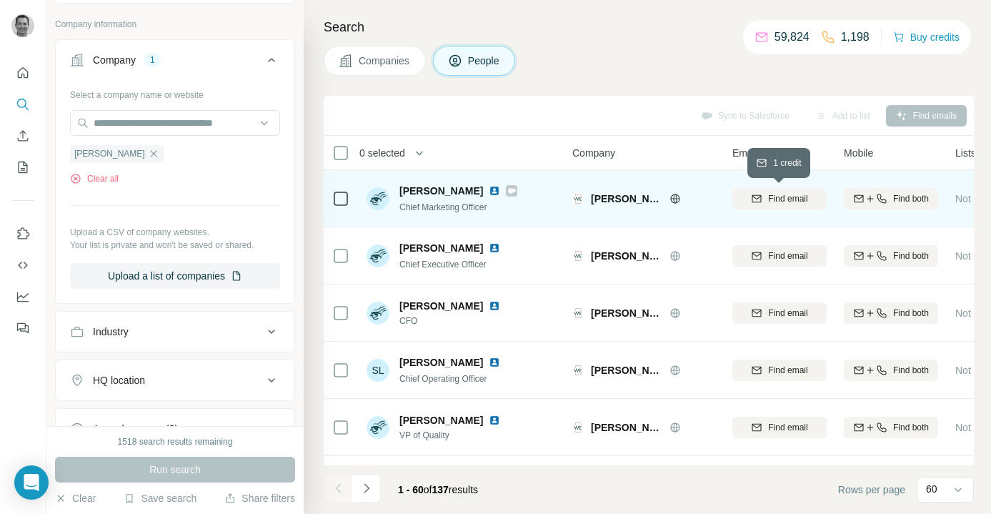
click at [785, 203] on span "Find email" at bounding box center [787, 198] width 39 height 13
click at [786, 199] on span "[PERSON_NAME][EMAIL_ADDRESS][PERSON_NAME][DOMAIN_NAME]" at bounding box center [918, 198] width 335 height 11
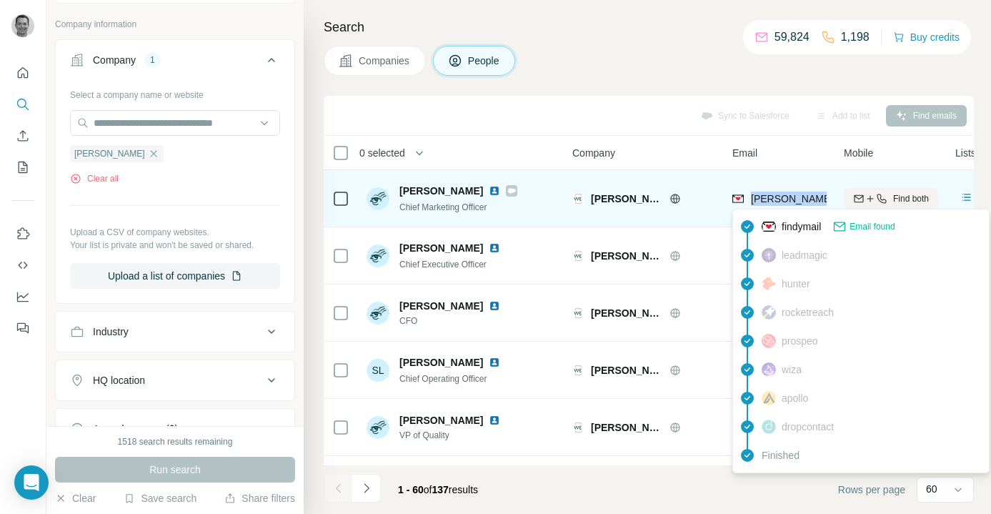
click at [786, 199] on span "[PERSON_NAME][EMAIL_ADDRESS][PERSON_NAME][DOMAIN_NAME]" at bounding box center [918, 198] width 335 height 11
